Goal: Transaction & Acquisition: Book appointment/travel/reservation

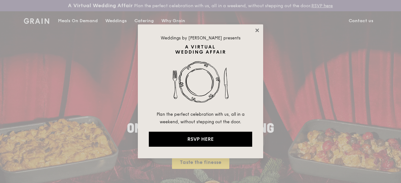
click at [259, 29] on icon at bounding box center [258, 31] width 6 height 6
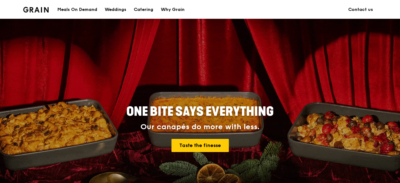
scroll to position [31, 0]
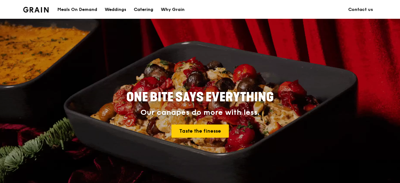
click at [142, 10] on div "Catering" at bounding box center [143, 9] width 19 height 19
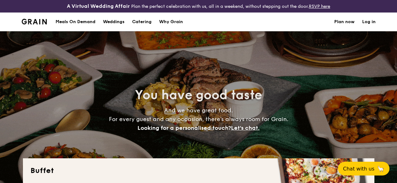
select select
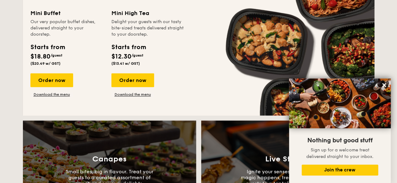
scroll to position [413, 0]
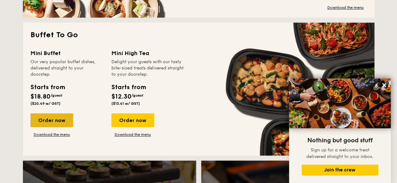
click at [70, 127] on div "Order now" at bounding box center [51, 121] width 43 height 14
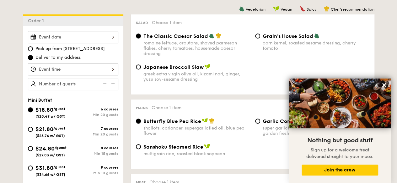
scroll to position [188, 0]
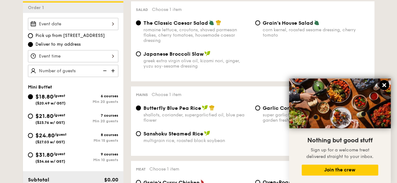
click at [384, 85] on icon at bounding box center [384, 85] width 4 height 4
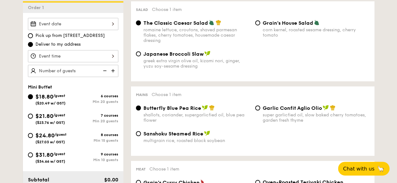
scroll to position [219, 0]
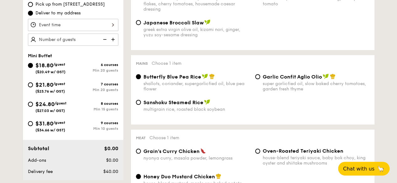
click at [34, 126] on div "$31.80 /guest ($34.66 w/ GST)" at bounding box center [50, 125] width 45 height 13
click at [33, 126] on input "$31.80 /guest ($34.66 w/ GST) 9 courses Min 10 guests" at bounding box center [30, 123] width 5 height 5
radio input "true"
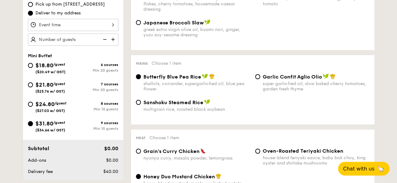
radio input "false"
radio input "true"
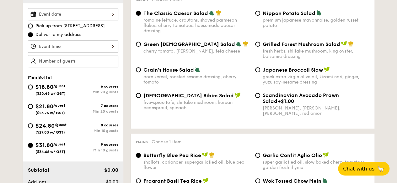
scroll to position [188, 0]
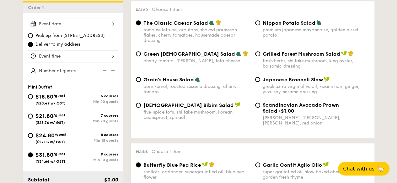
click at [114, 75] on img at bounding box center [113, 71] width 9 height 12
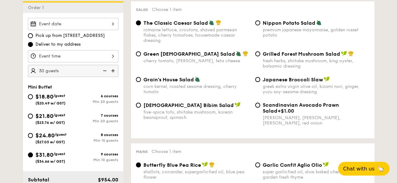
click at [103, 77] on img at bounding box center [103, 71] width 9 height 12
type input "10 guests"
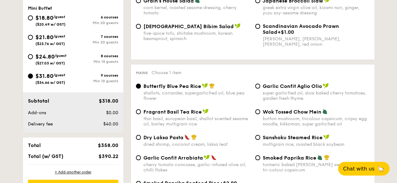
scroll to position [219, 0]
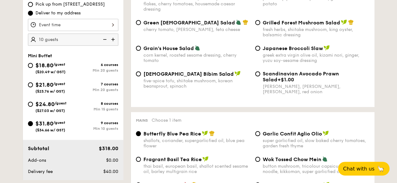
click at [26, 69] on div "$18.80 /guest ($20.49 w/ GST) 6 courses Min 20 guests" at bounding box center [72, 69] width 95 height 17
click at [29, 68] on input "$18.80 /guest ($20.49 w/ GST) 6 courses Min 20 guests" at bounding box center [30, 65] width 5 height 5
radio input "true"
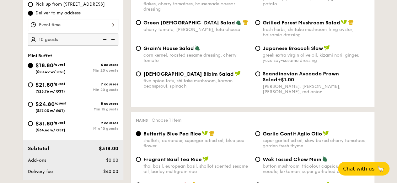
radio input "true"
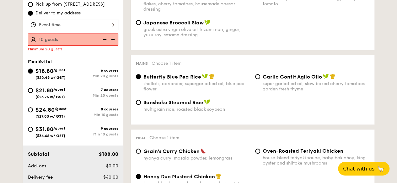
click at [112, 45] on img at bounding box center [113, 40] width 9 height 12
type input "20 guests"
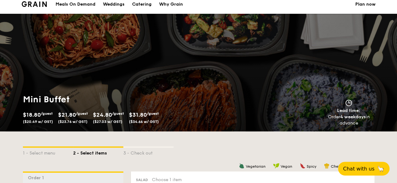
scroll to position [0, 0]
